Goal: Information Seeking & Learning: Learn about a topic

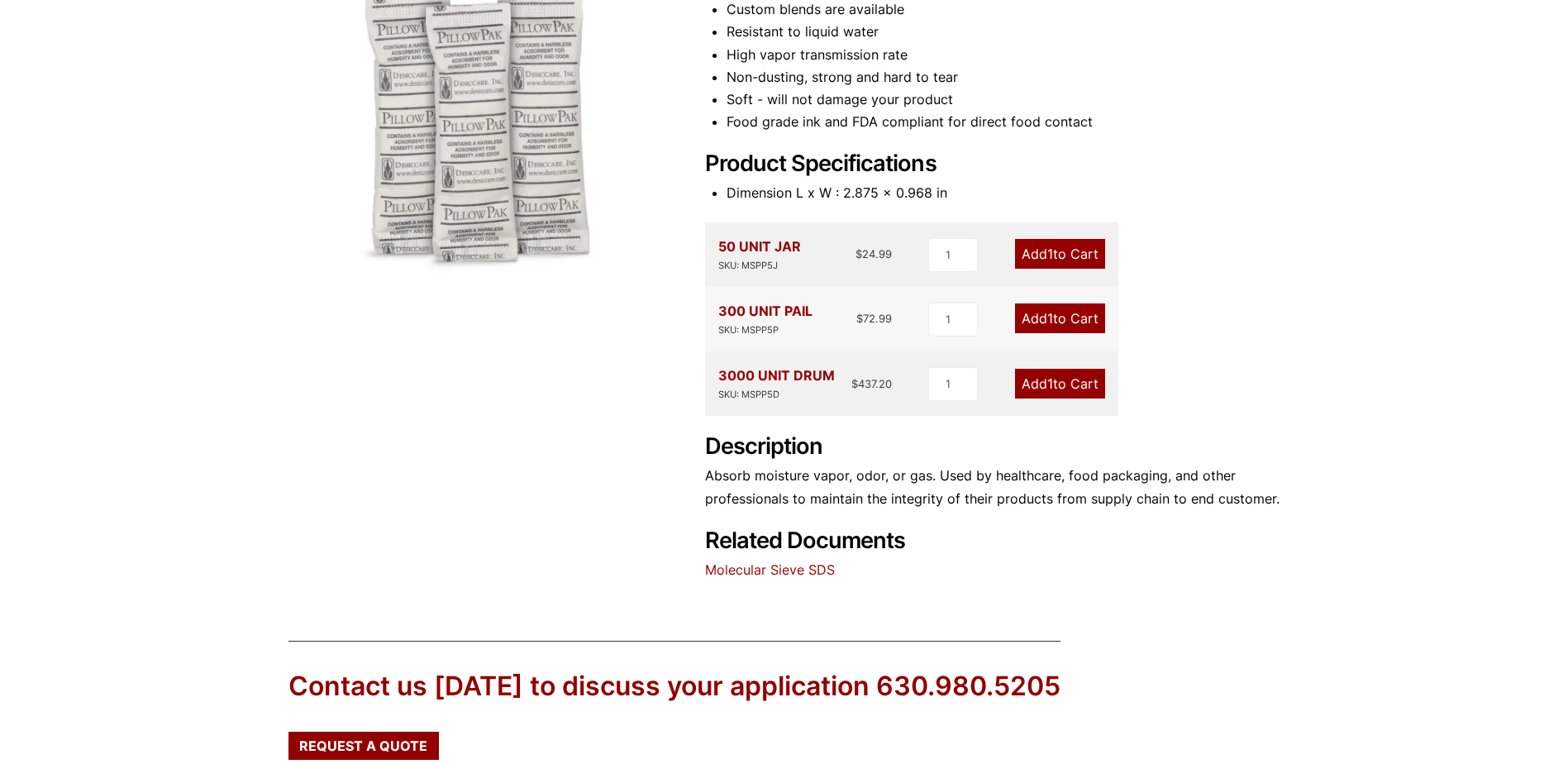
scroll to position [331, 0]
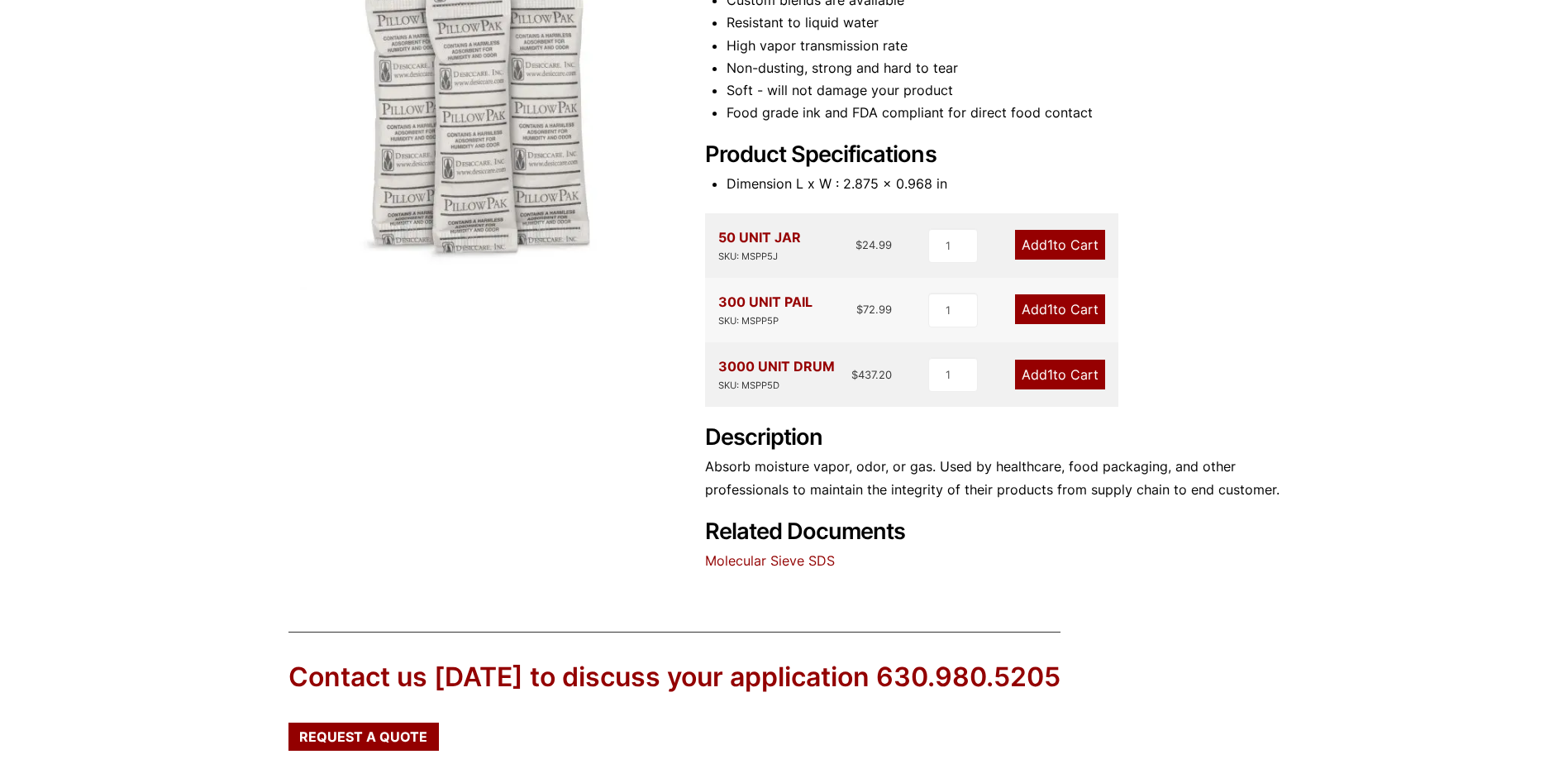
click at [774, 564] on link "Molecular Sieve SDS" at bounding box center [770, 560] width 130 height 16
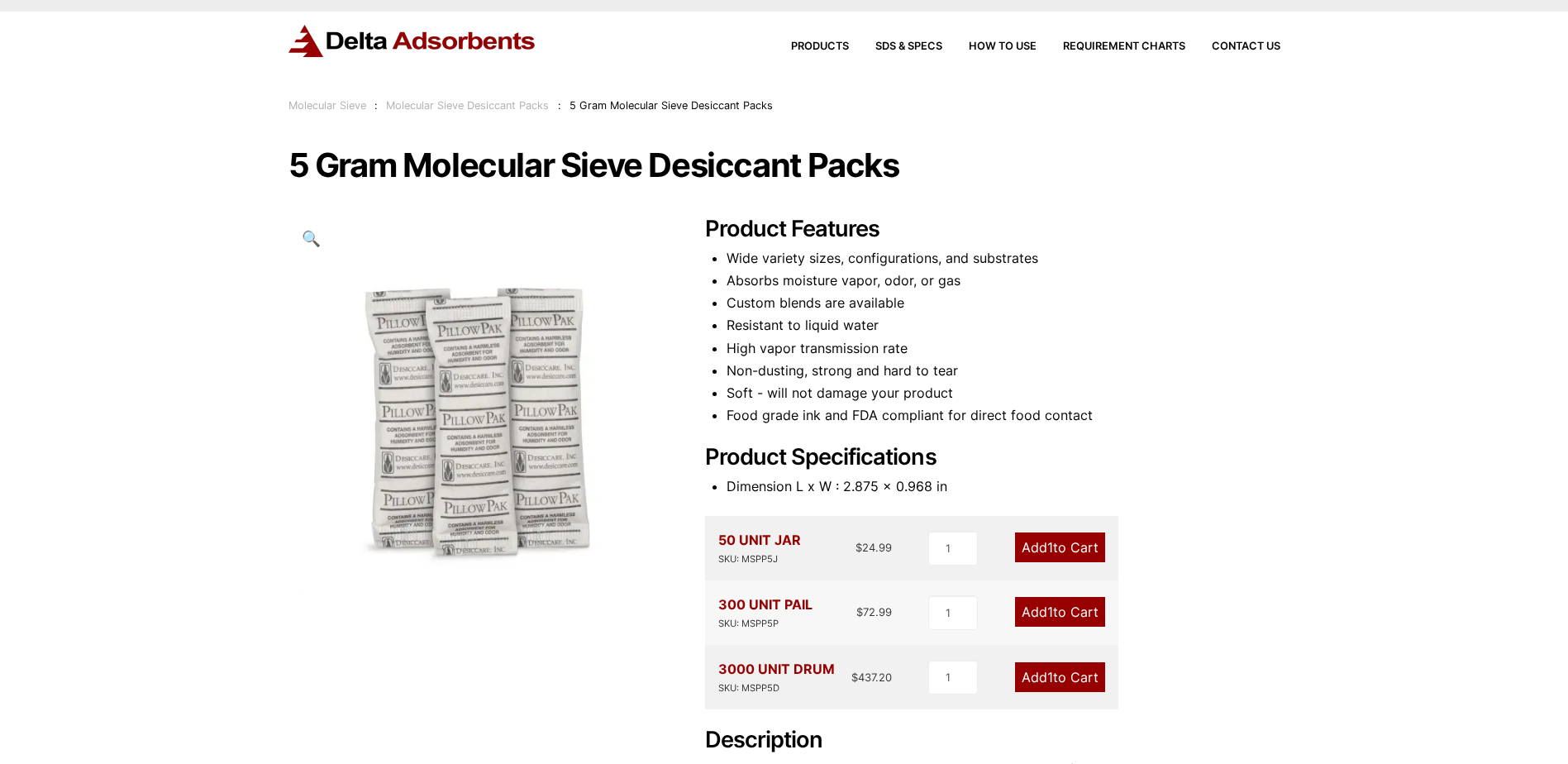
scroll to position [0, 0]
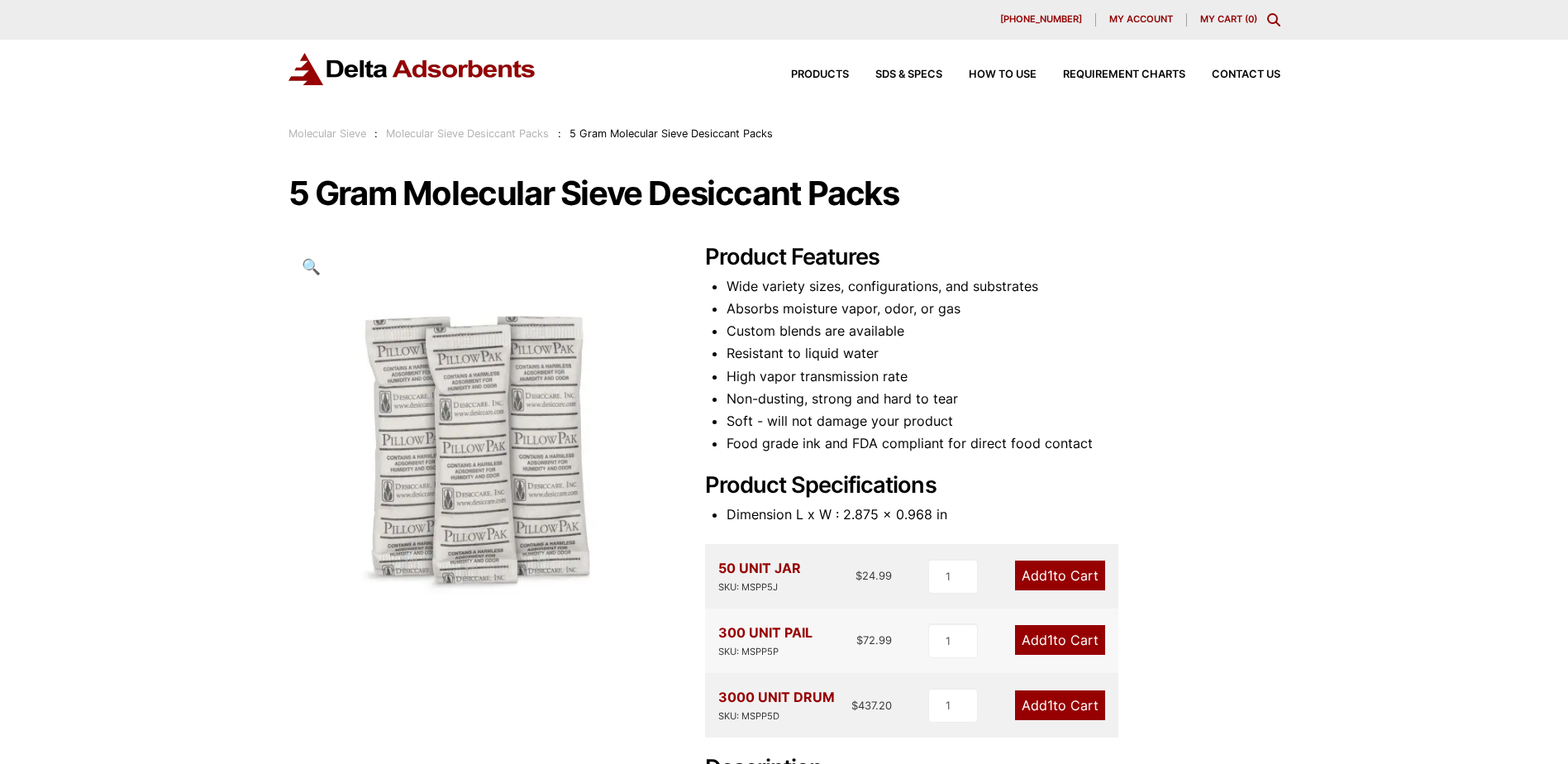
click at [489, 132] on link "Molecular Sieve Desiccant Packs" at bounding box center [467, 133] width 163 height 12
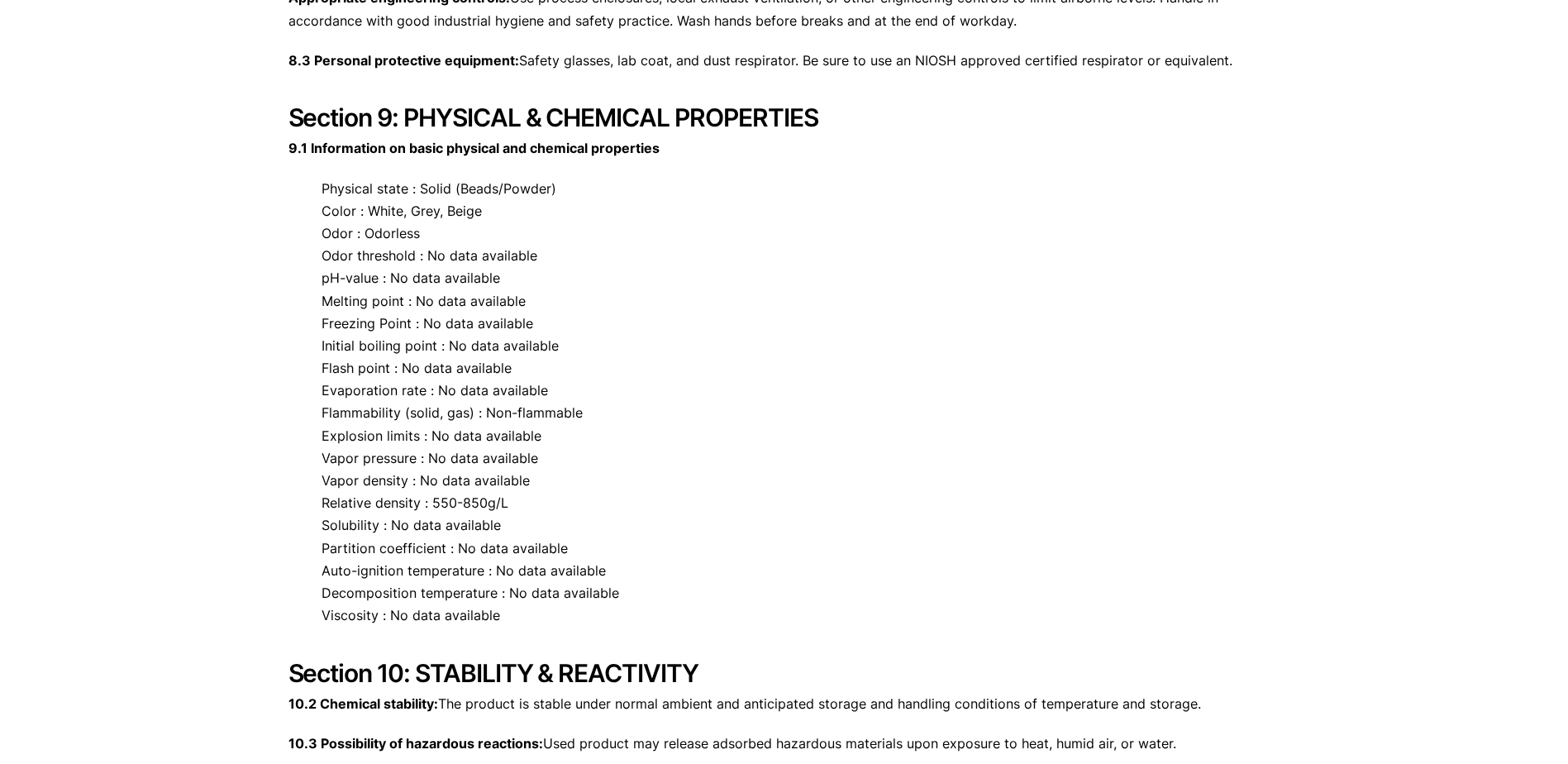
scroll to position [3223, 0]
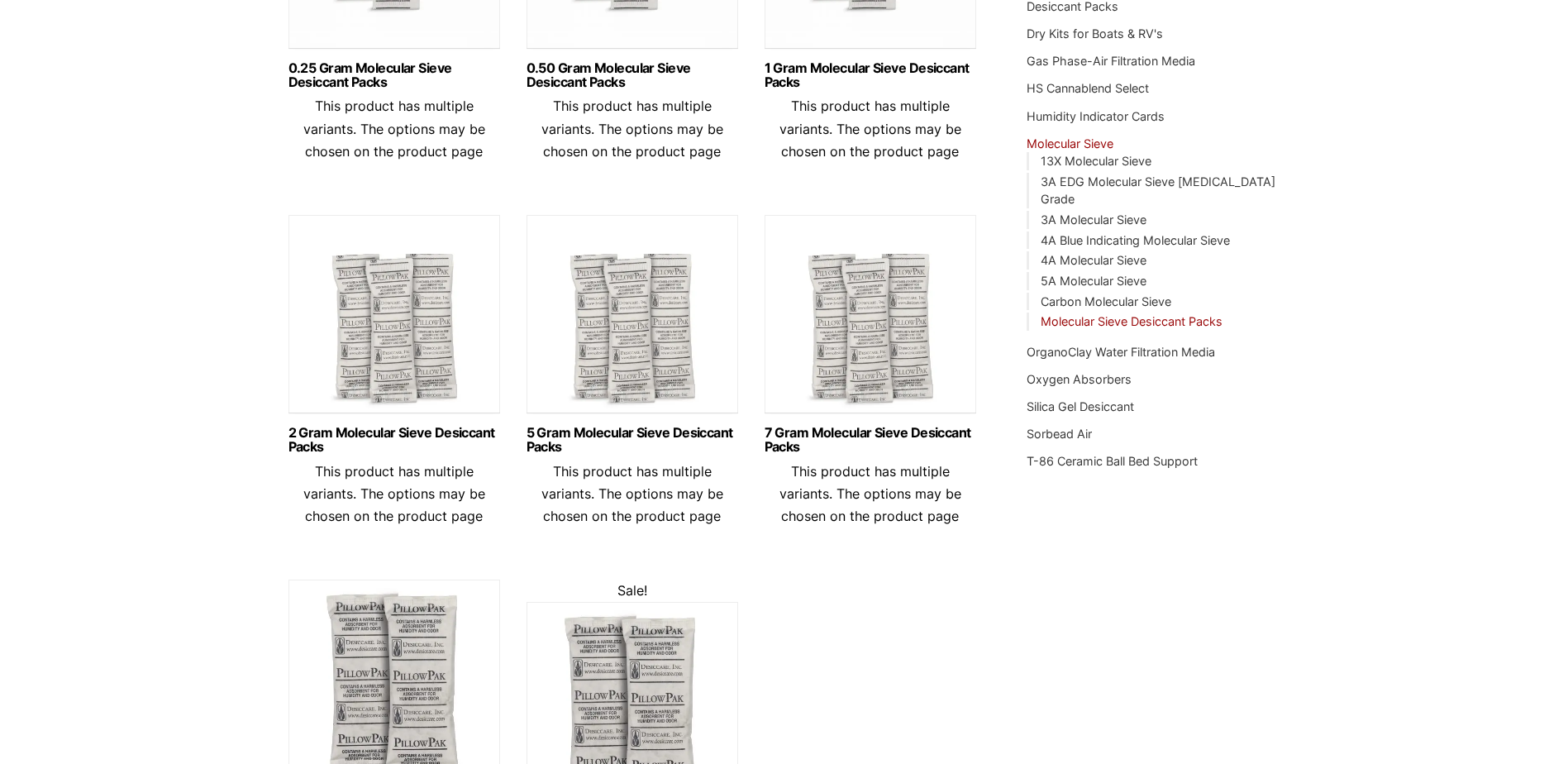
scroll to position [495, 0]
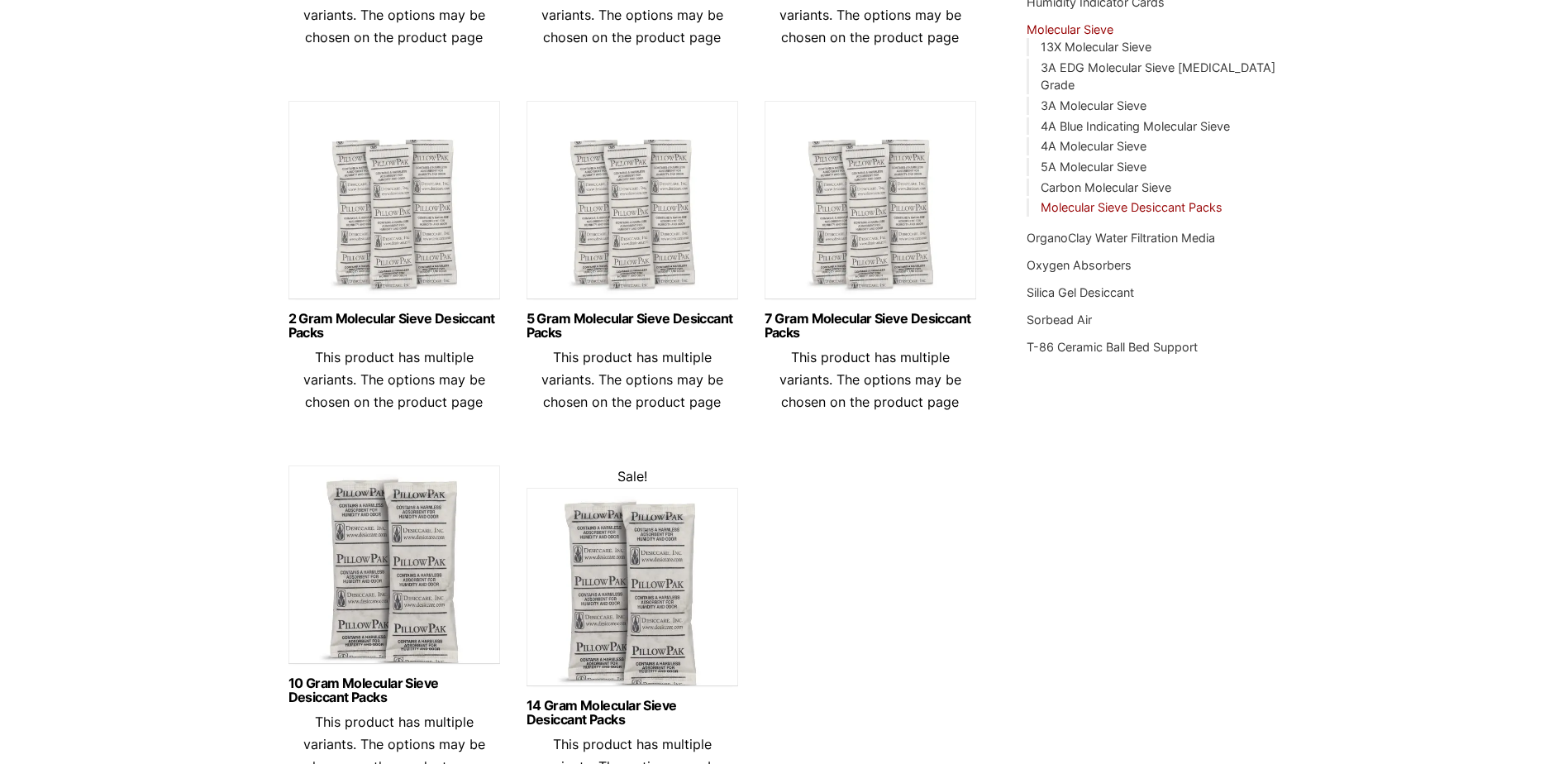
click at [692, 216] on img at bounding box center [633, 204] width 212 height 207
